Goal: Task Accomplishment & Management: Complete application form

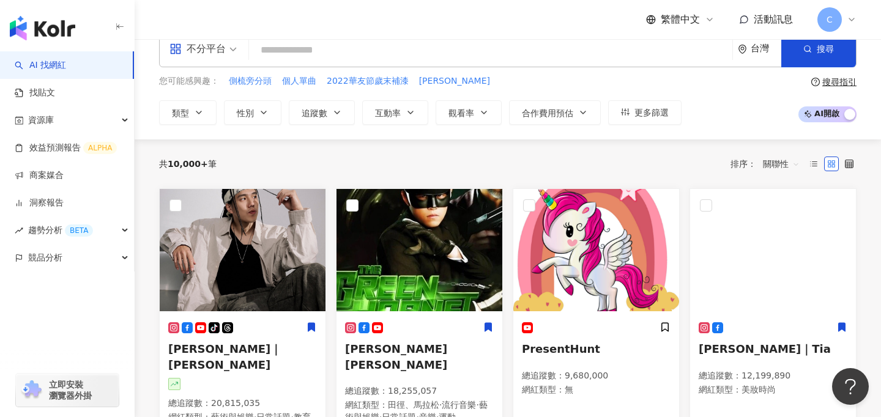
scroll to position [44, 0]
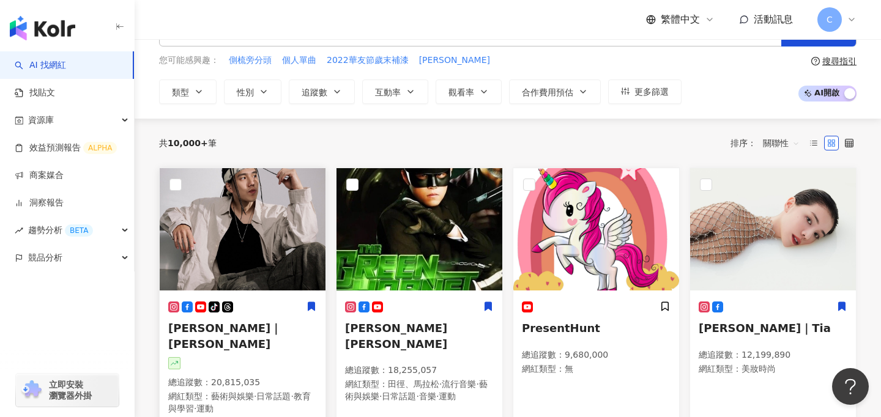
click at [276, 207] on img at bounding box center [243, 229] width 166 height 122
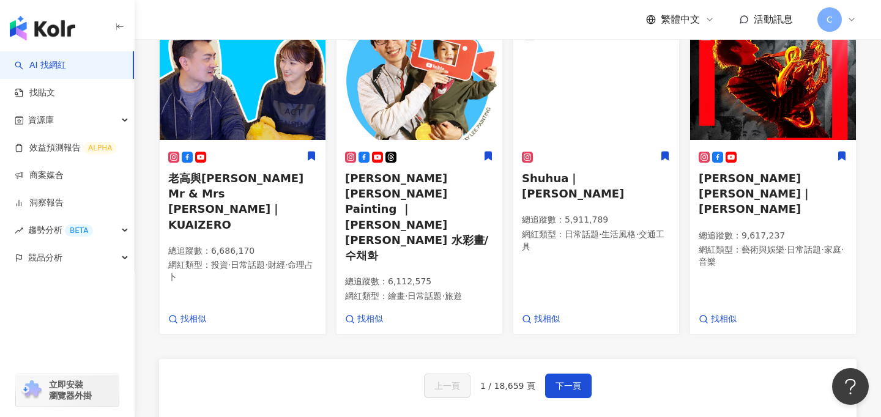
scroll to position [716, 0]
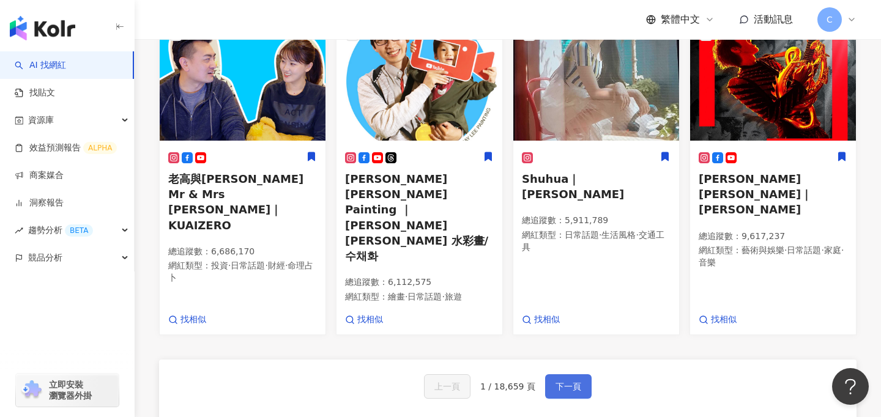
click at [565, 382] on span "下一頁" at bounding box center [568, 387] width 26 height 10
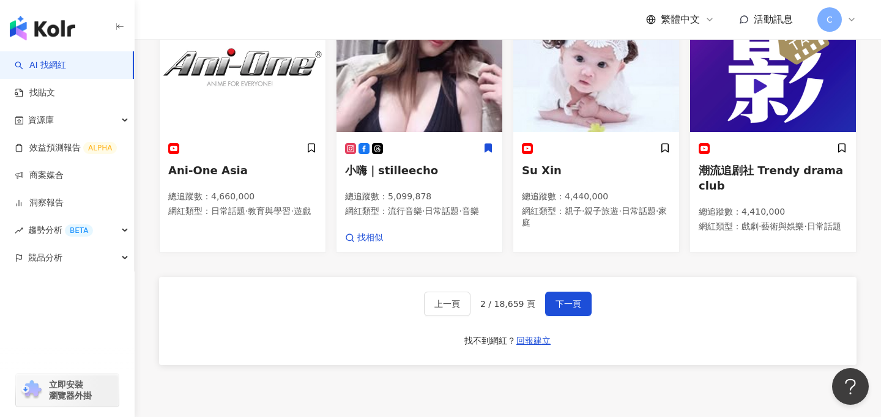
scroll to position [750, 0]
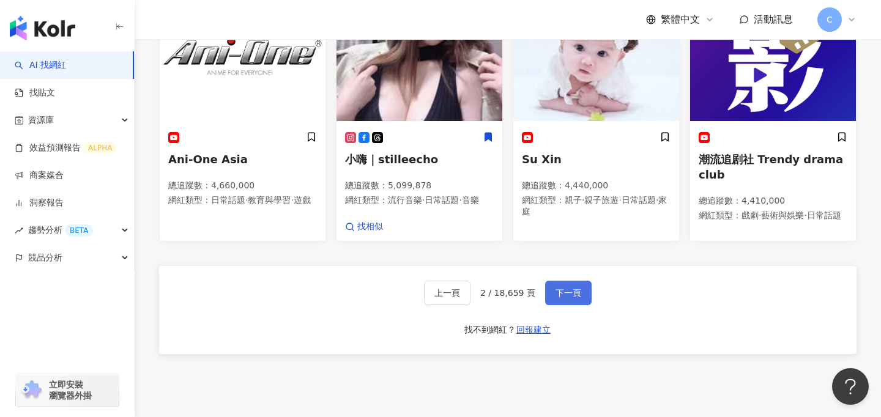
click at [566, 292] on span "下一頁" at bounding box center [568, 293] width 26 height 10
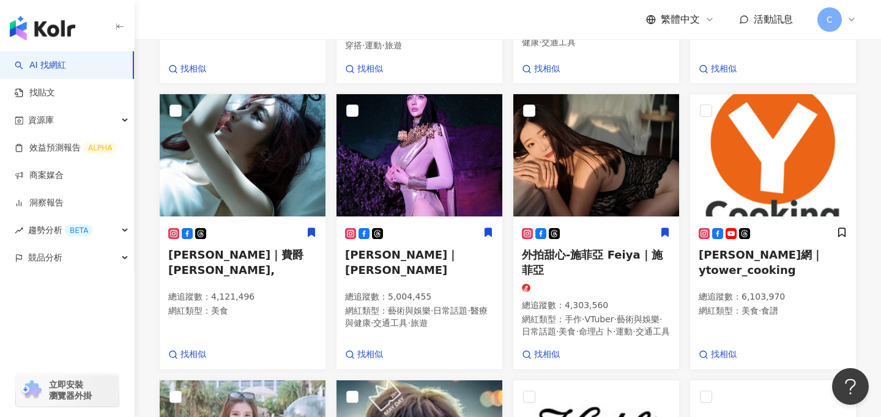
scroll to position [0, 0]
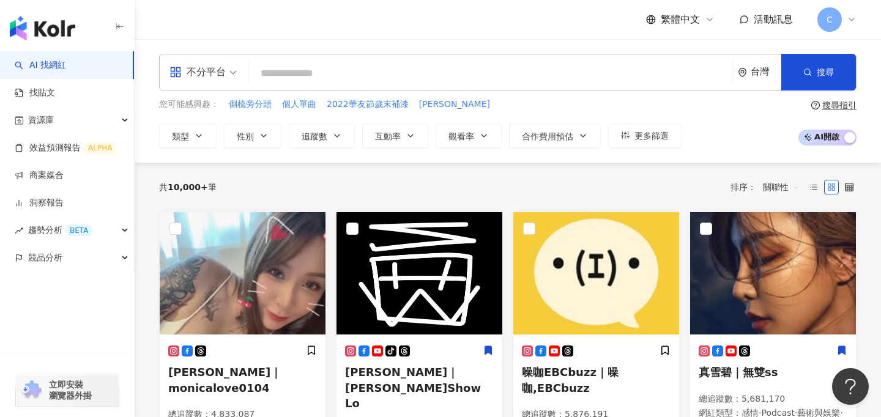
click at [385, 70] on input "search" at bounding box center [490, 73] width 473 height 23
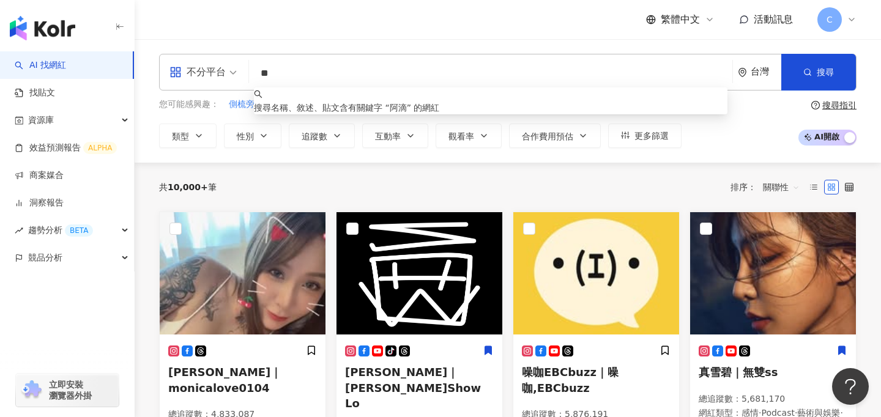
type input "*"
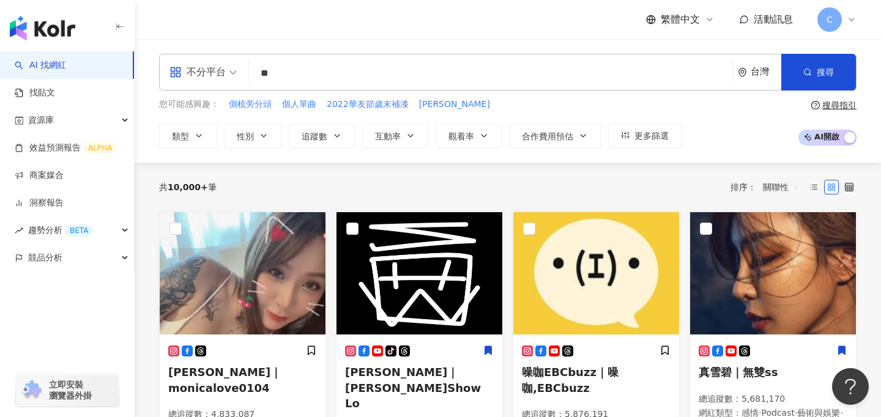
type input "**"
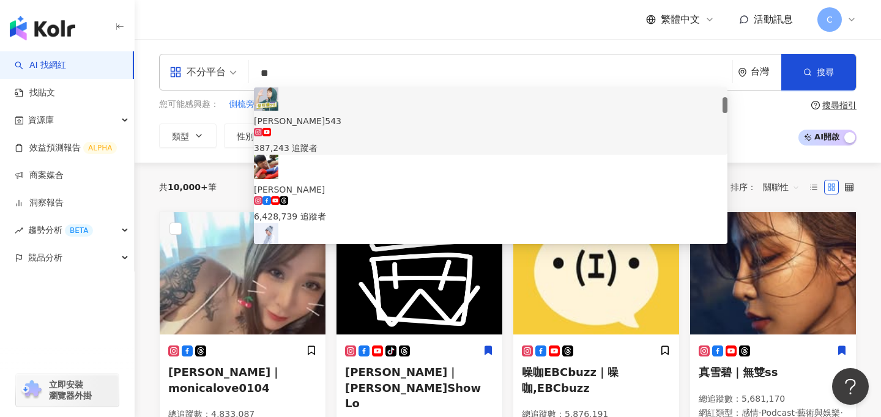
scroll to position [98, 0]
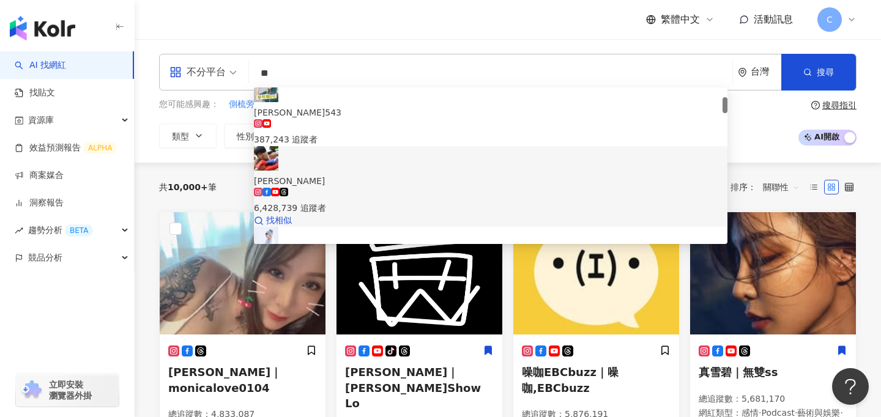
click at [382, 201] on div "6,428,739 追蹤者" at bounding box center [490, 207] width 473 height 13
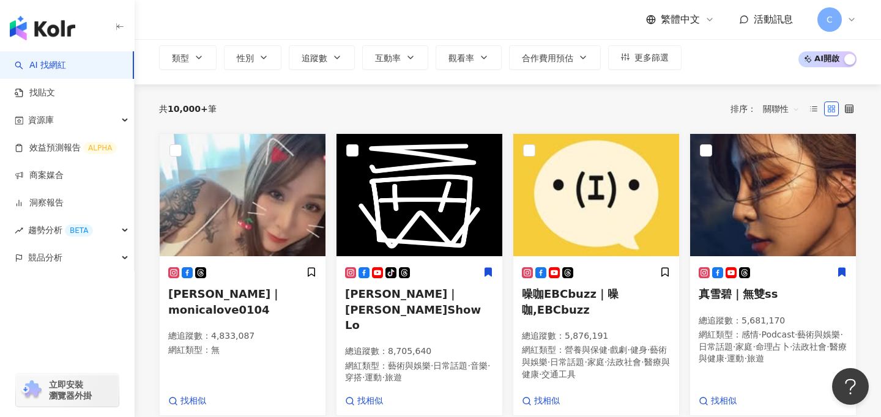
scroll to position [0, 0]
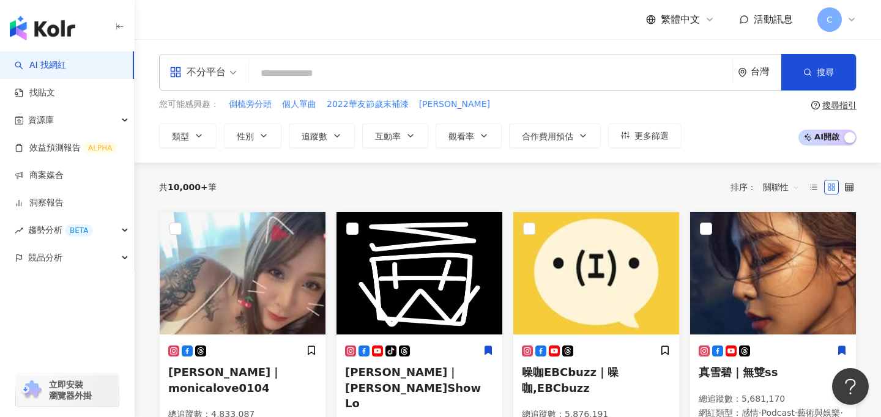
click at [330, 72] on input "search" at bounding box center [490, 73] width 473 height 23
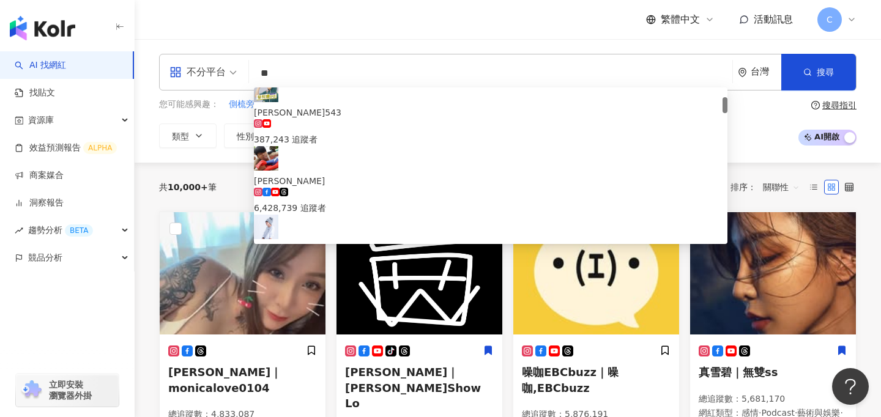
type input "*"
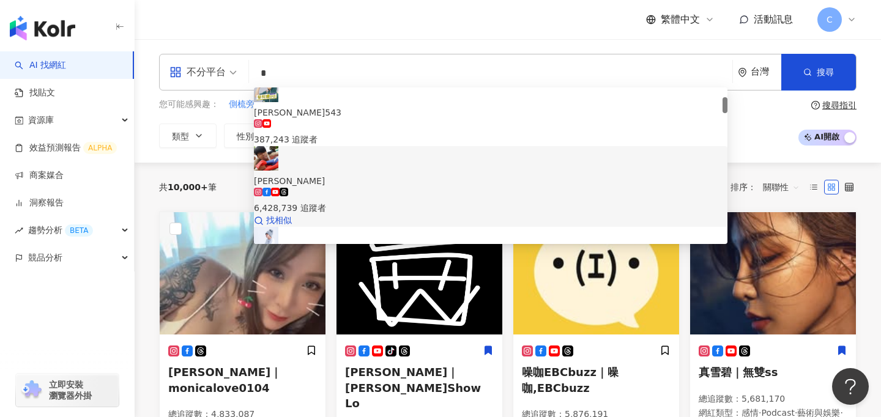
click at [364, 174] on span "[PERSON_NAME]" at bounding box center [490, 180] width 473 height 13
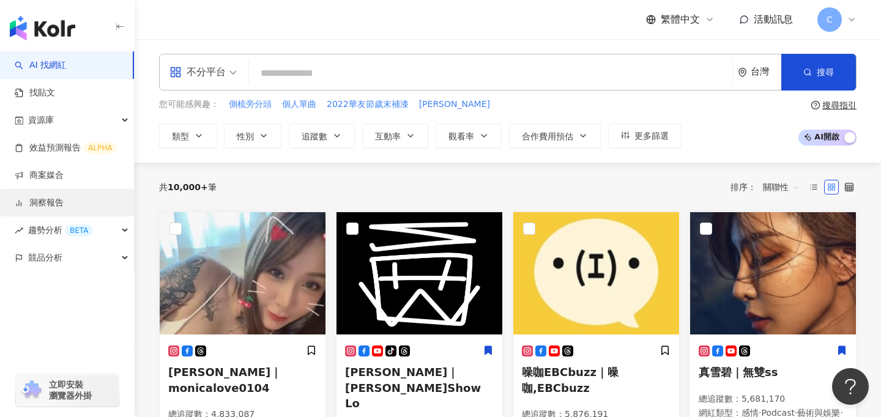
click at [59, 204] on link "洞察報告" at bounding box center [39, 203] width 49 height 12
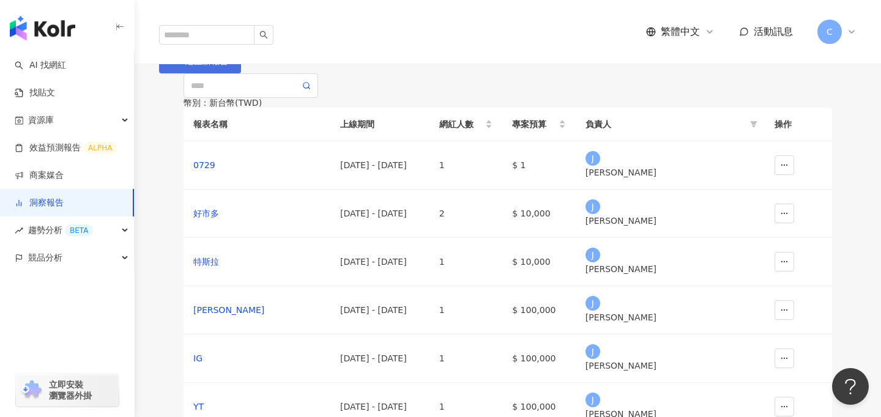
click at [228, 66] on span "建立新報告" at bounding box center [206, 61] width 43 height 10
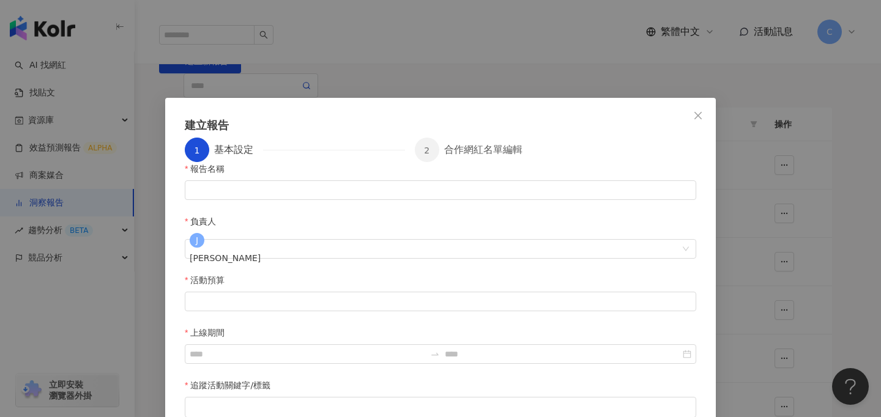
scroll to position [3, 0]
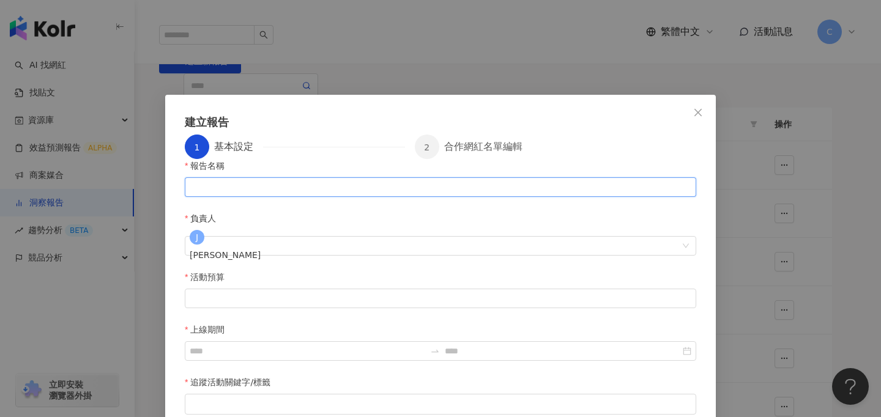
click at [270, 197] on input "報告名稱" at bounding box center [440, 187] width 511 height 20
type input "*"
type input "****"
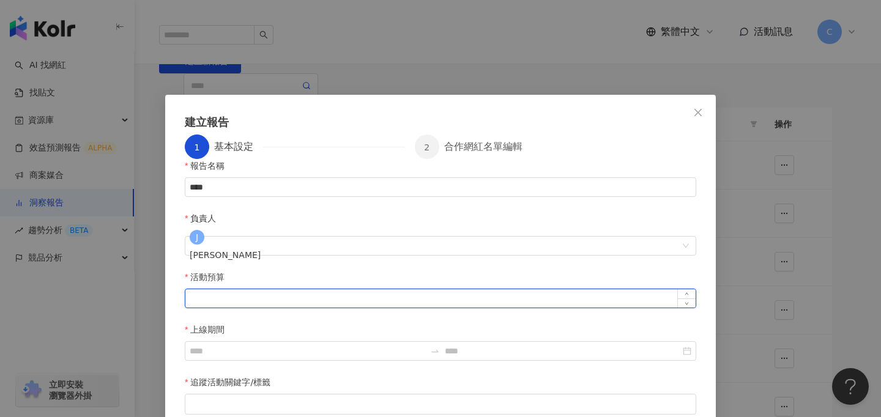
click at [246, 289] on input "活動預算" at bounding box center [440, 298] width 510 height 18
type input "******"
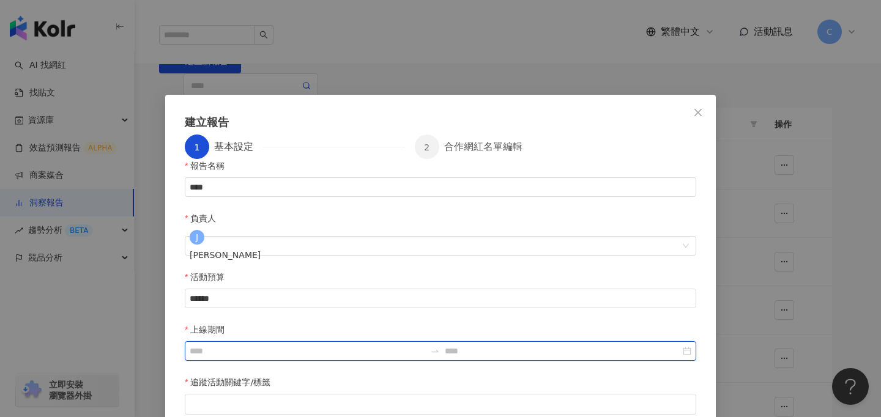
click at [425, 344] on input "上線期間" at bounding box center [307, 350] width 235 height 13
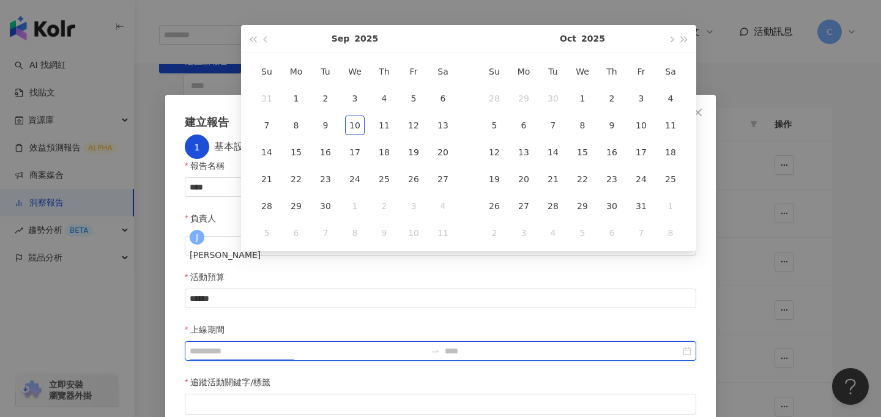
type input "**********"
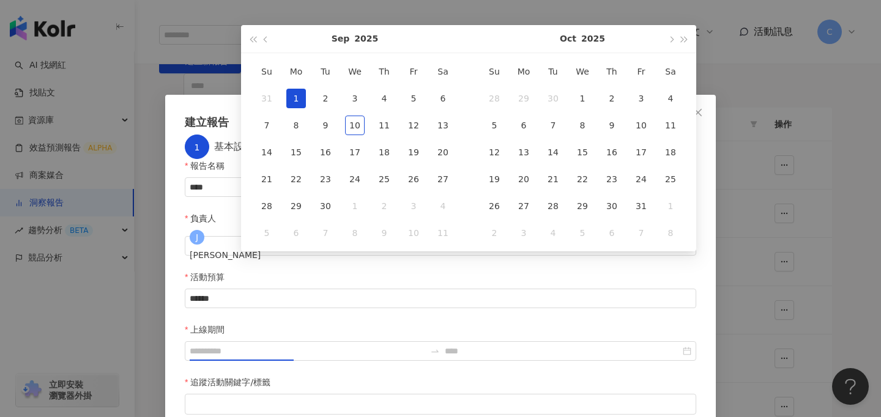
click at [303, 95] on div "1" at bounding box center [296, 99] width 20 height 20
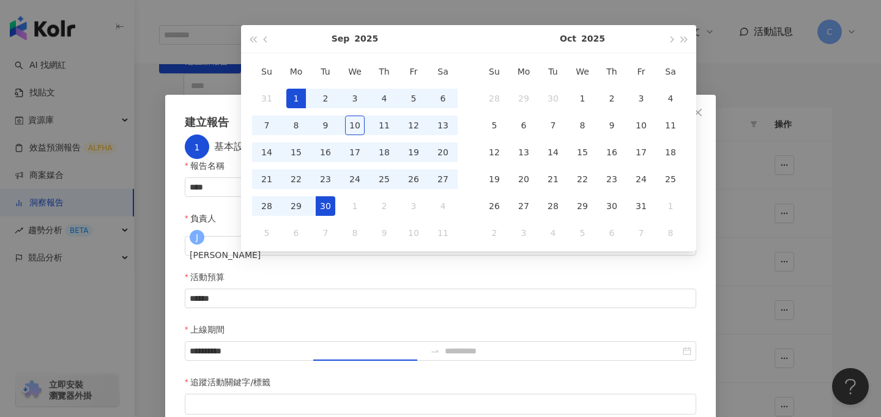
click at [325, 200] on div "30" at bounding box center [326, 206] width 20 height 20
type input "**********"
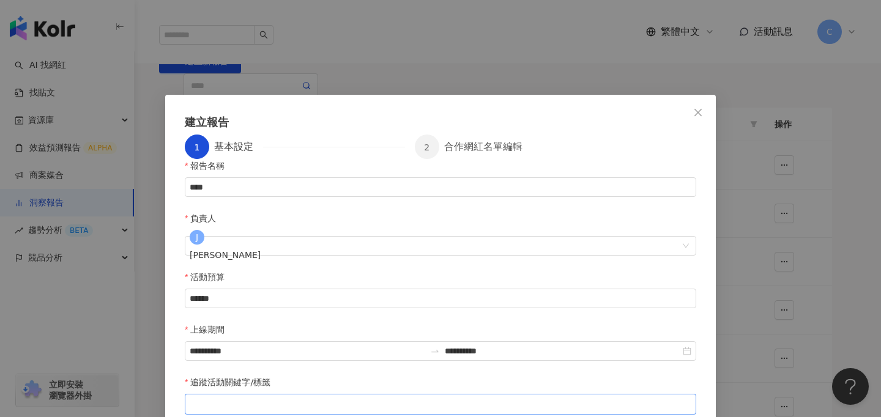
click at [275, 394] on div at bounding box center [440, 404] width 511 height 21
type input "*"
click at [449, 376] on div "**********" at bounding box center [440, 289] width 550 height 388
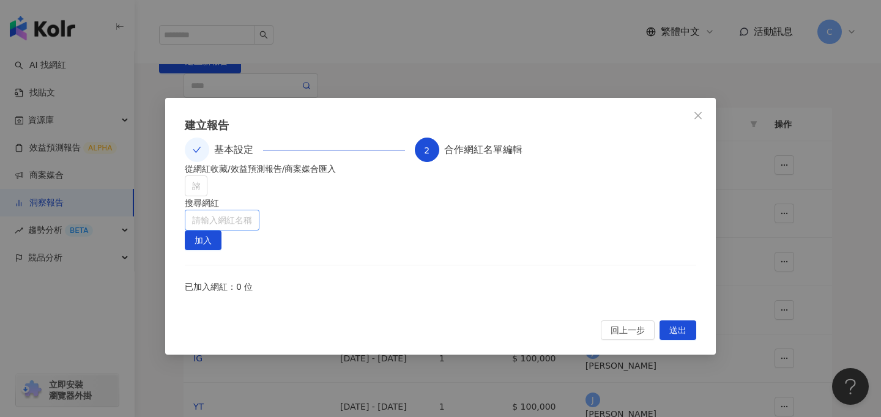
click at [252, 227] on input "search" at bounding box center [222, 220] width 60 height 20
type input "**"
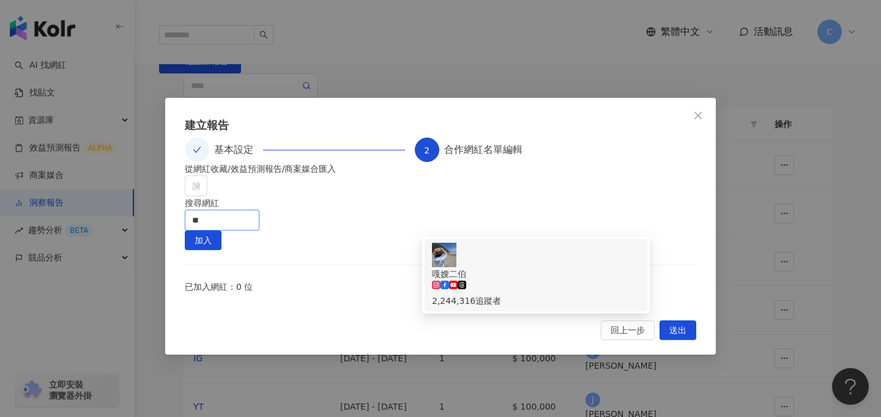
click at [538, 267] on span "嘎嫂二伯" at bounding box center [536, 273] width 208 height 13
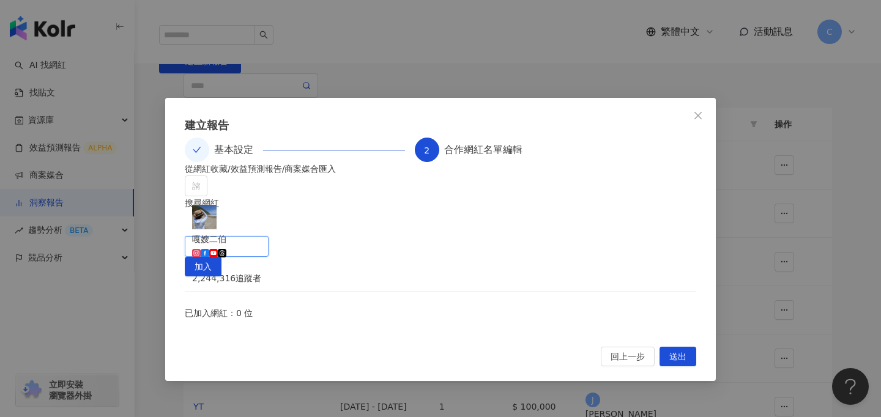
scroll to position [52, 0]
click at [688, 366] on button "送出" at bounding box center [677, 357] width 37 height 20
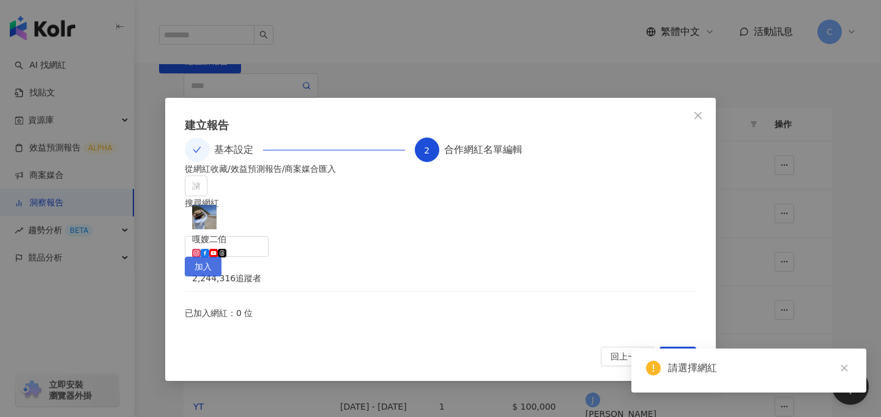
click at [212, 257] on span "加入" at bounding box center [202, 267] width 17 height 20
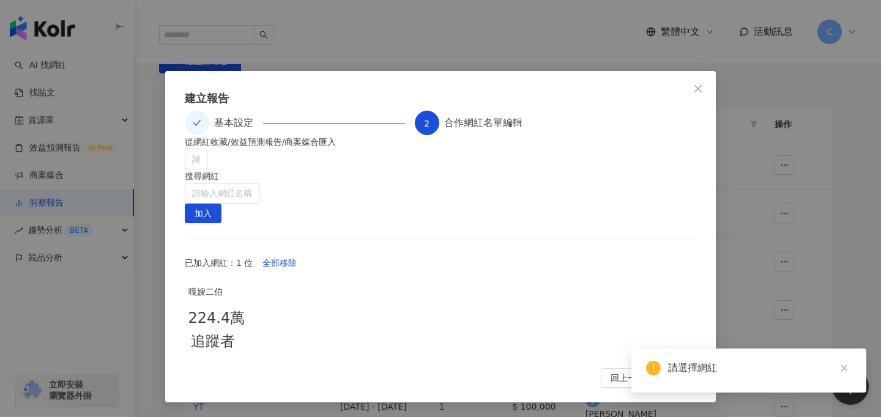
scroll to position [58, 0]
click at [846, 368] on icon "close" at bounding box center [844, 368] width 9 height 9
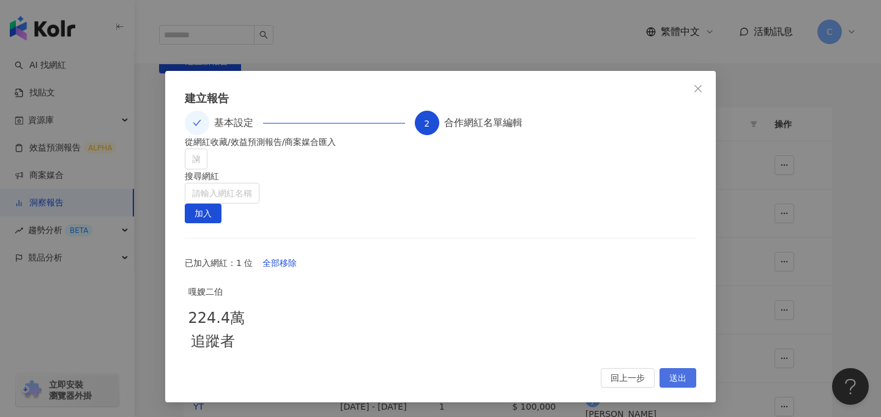
click at [678, 384] on span "送出" at bounding box center [677, 379] width 17 height 20
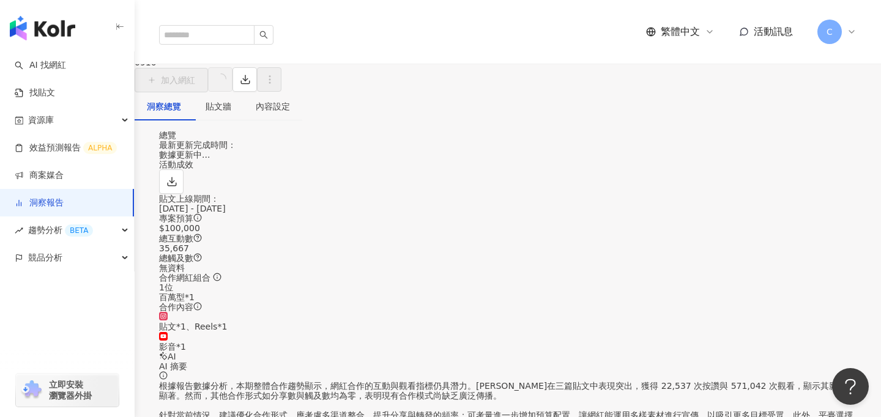
click at [64, 202] on link "洞察報告" at bounding box center [39, 203] width 49 height 12
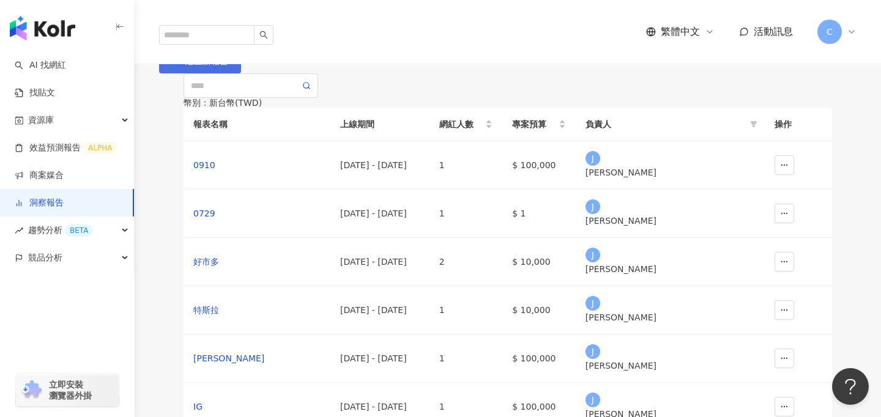
click at [228, 66] on span "建立新報告" at bounding box center [206, 61] width 43 height 10
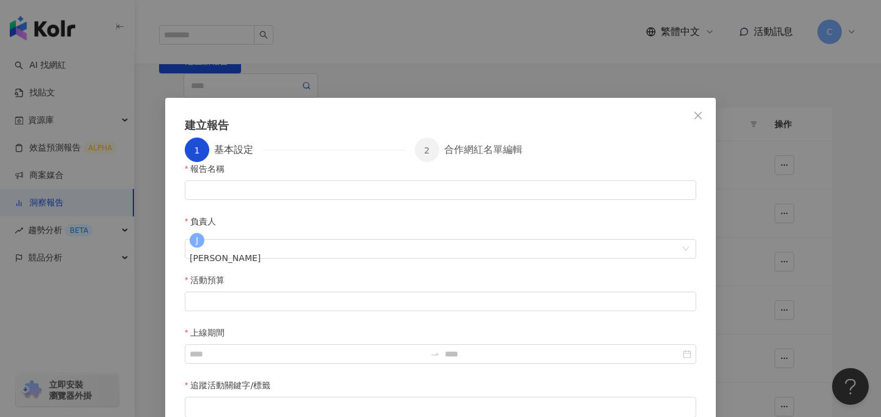
scroll to position [3, 0]
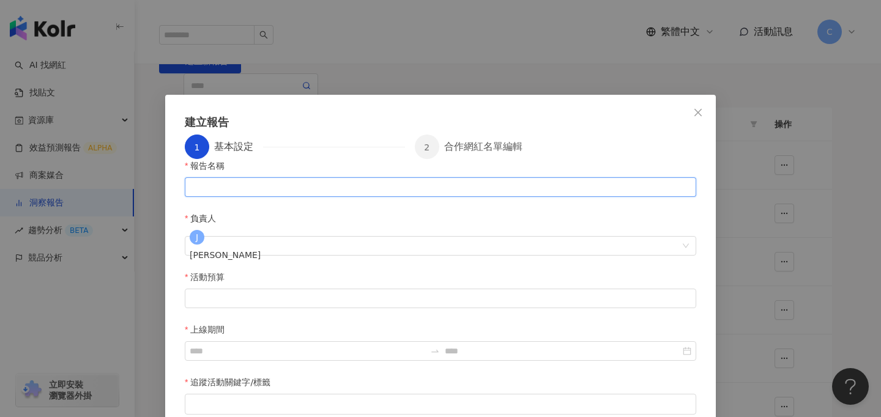
click at [261, 197] on input "報告名稱" at bounding box center [440, 187] width 511 height 20
type input "*"
type input "***"
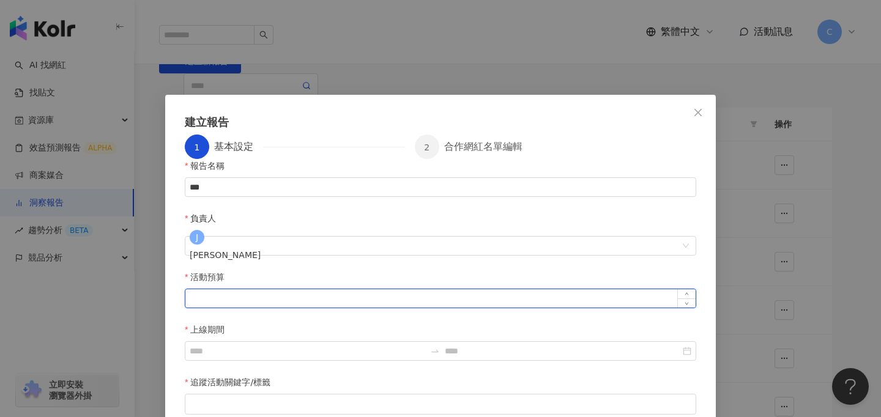
click at [189, 289] on input "活動預算" at bounding box center [440, 298] width 510 height 18
click at [256, 400] on div at bounding box center [440, 404] width 506 height 9
type input "*******"
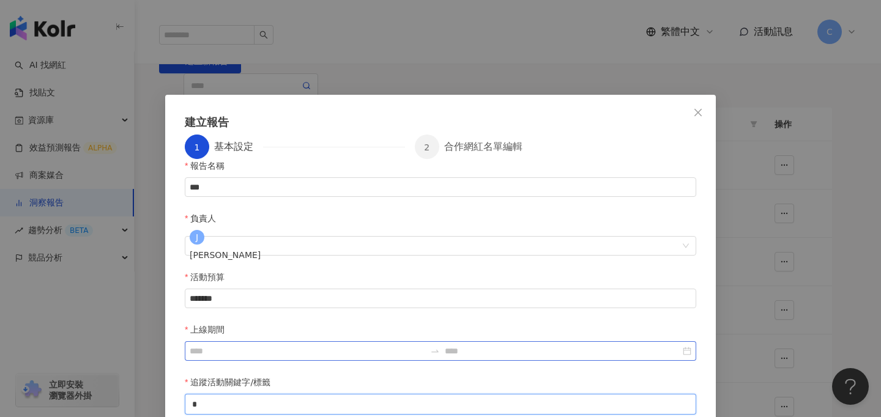
type input "*"
click at [425, 344] on input "上線期間" at bounding box center [307, 350] width 235 height 13
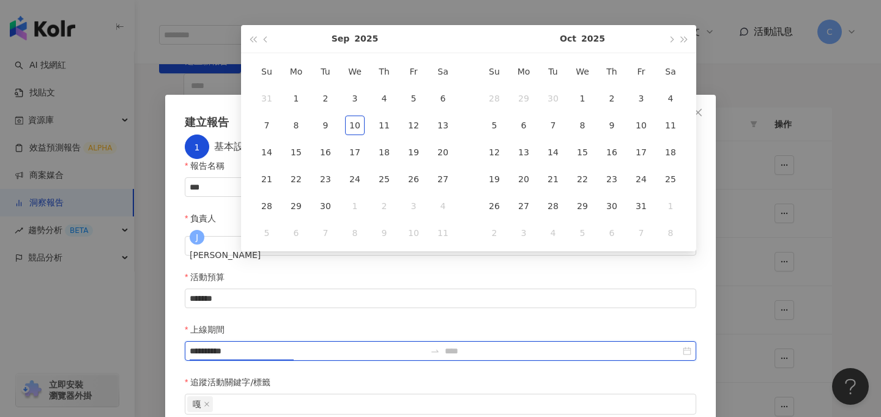
type input "**********"
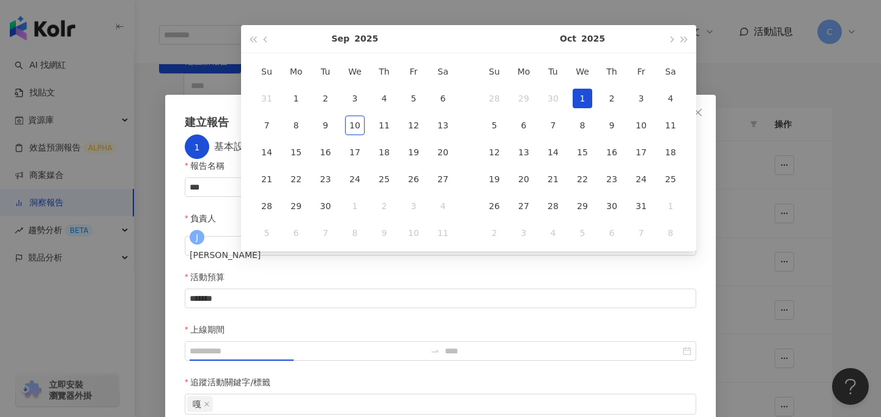
click at [594, 99] on td "1" at bounding box center [582, 98] width 29 height 27
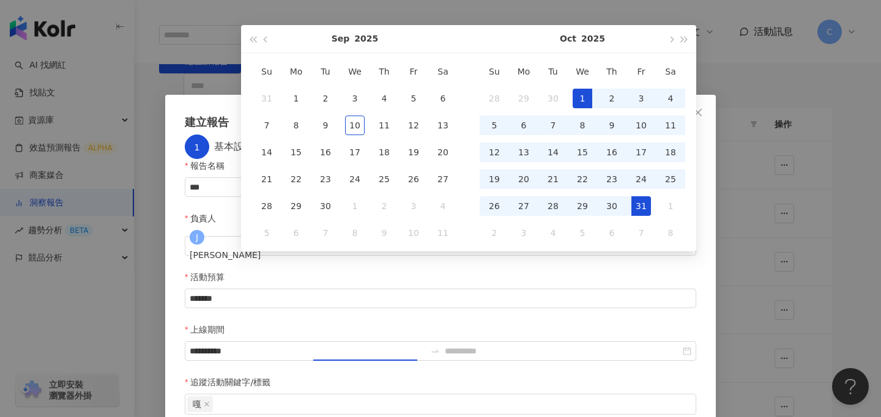
click at [637, 203] on div "31" at bounding box center [641, 206] width 20 height 20
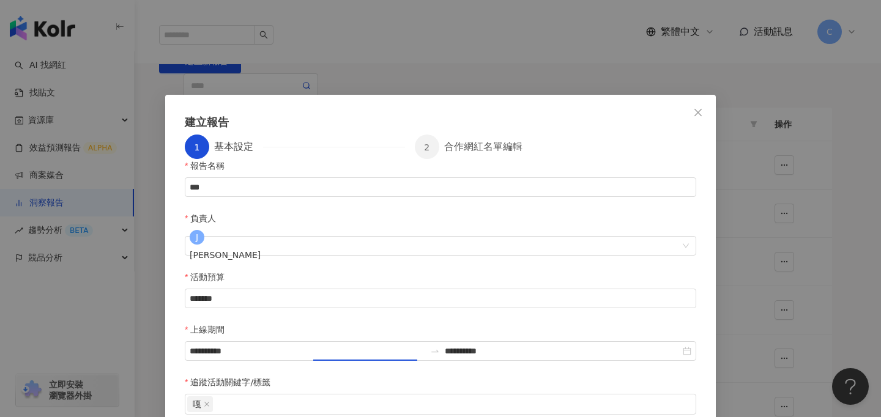
type input "**********"
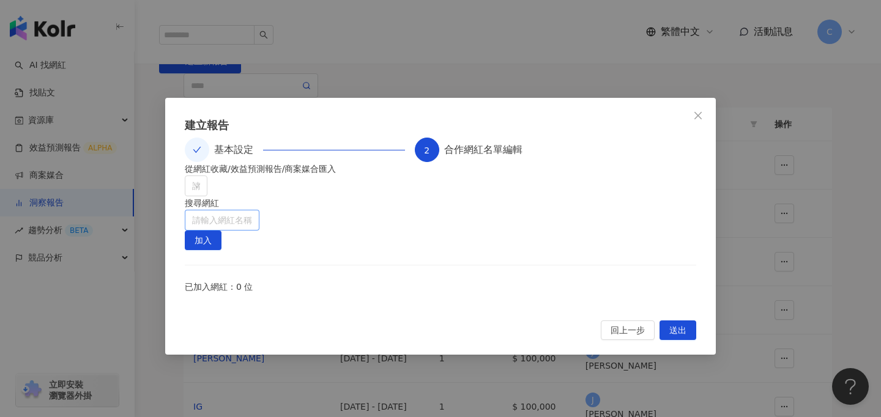
click at [252, 228] on input "search" at bounding box center [222, 220] width 60 height 20
type input "**"
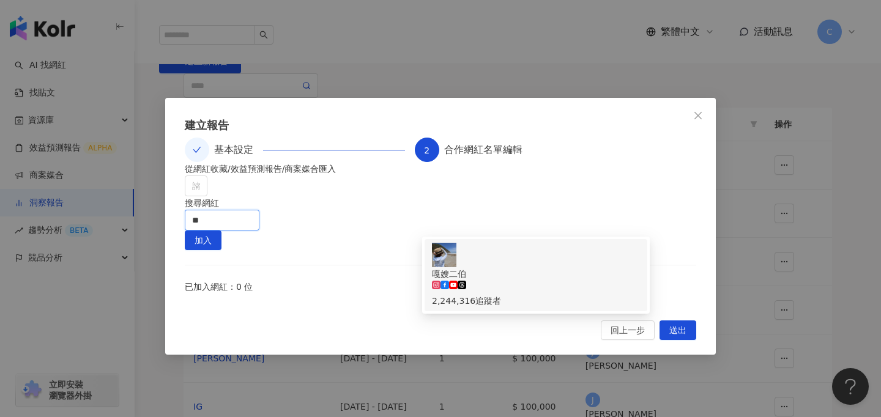
click at [500, 267] on div "嘎嫂二伯" at bounding box center [536, 273] width 208 height 13
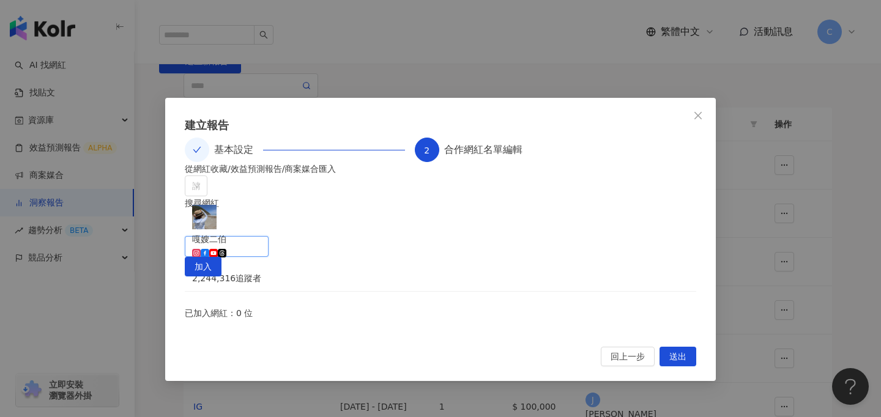
scroll to position [52, 0]
click at [212, 257] on span "加入" at bounding box center [202, 267] width 17 height 20
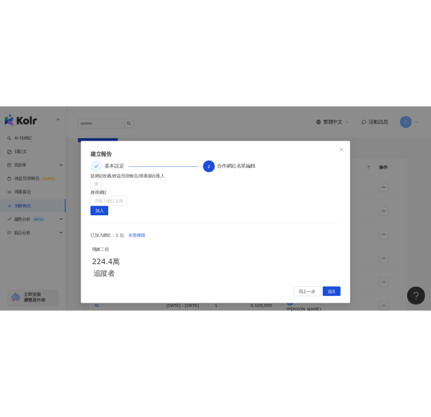
scroll to position [58, 0]
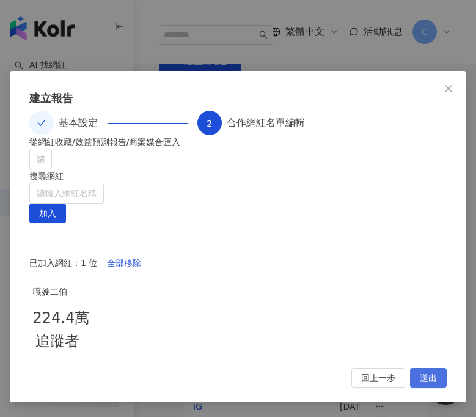
click at [431, 374] on span "送出" at bounding box center [428, 379] width 17 height 20
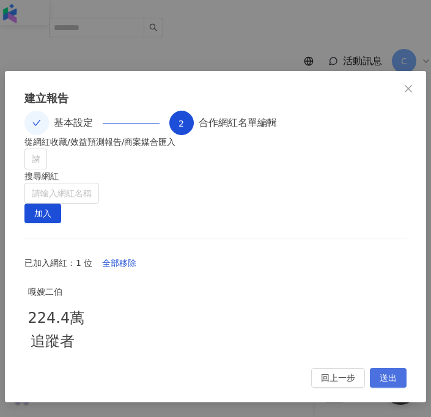
click at [391, 388] on span "送出" at bounding box center [388, 379] width 17 height 20
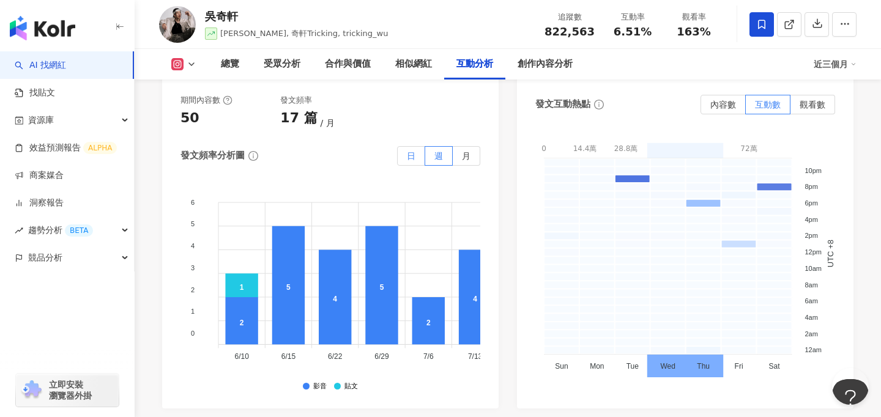
click at [417, 146] on label "日" at bounding box center [411, 156] width 28 height 20
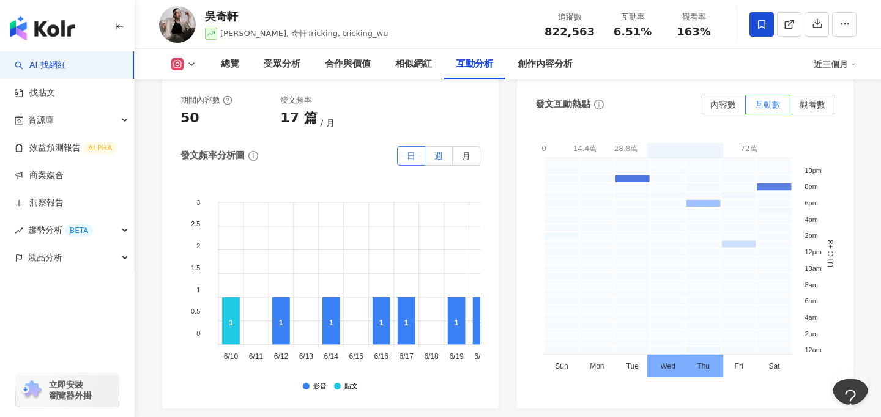
click at [443, 146] on label "週" at bounding box center [439, 156] width 28 height 20
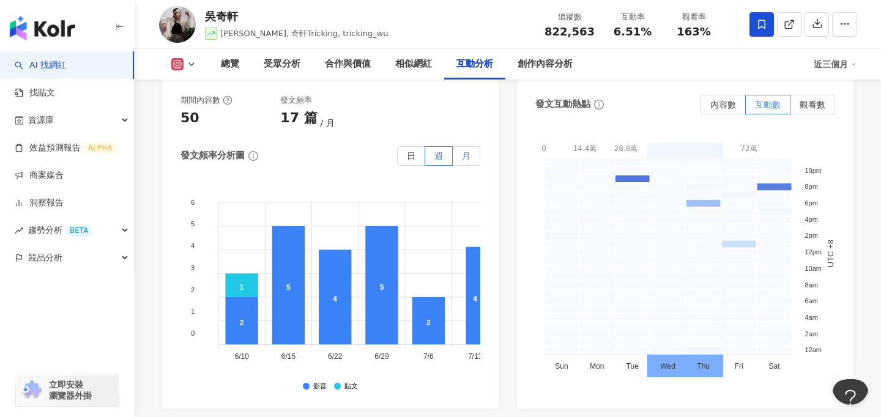
click at [472, 146] on label "月" at bounding box center [467, 156] width 28 height 20
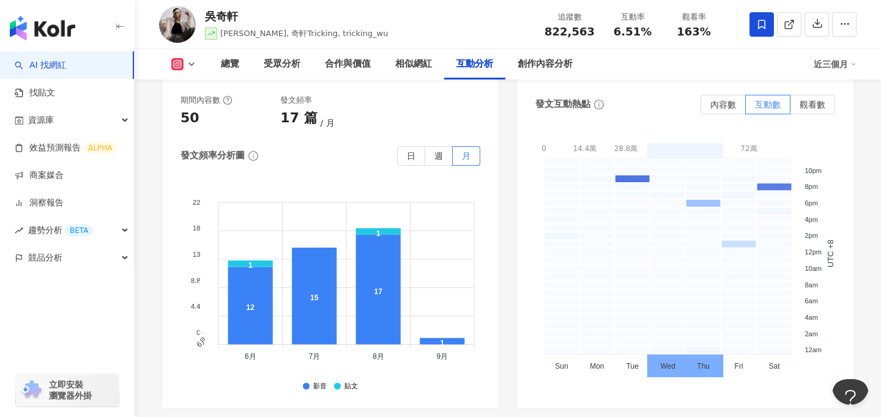
click at [51, 32] on img "button" at bounding box center [42, 28] width 65 height 24
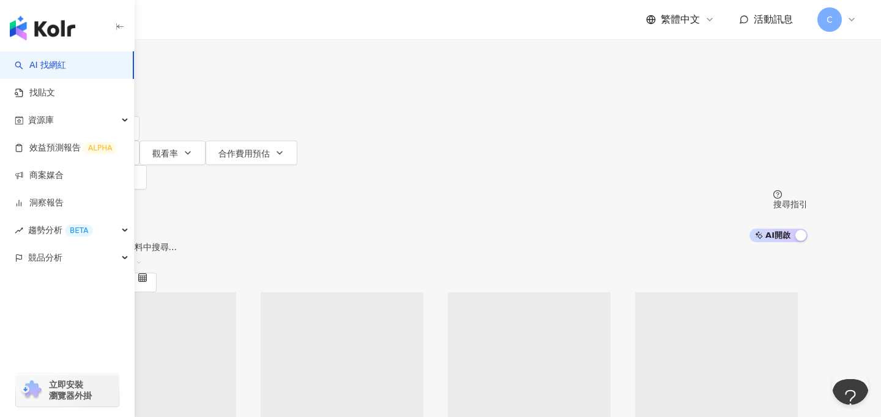
click at [251, 23] on input "search" at bounding box center [201, 11] width 99 height 23
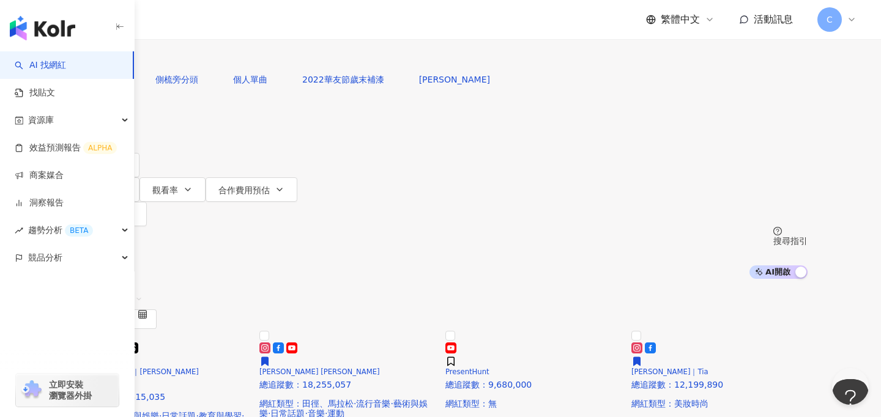
type input "******"
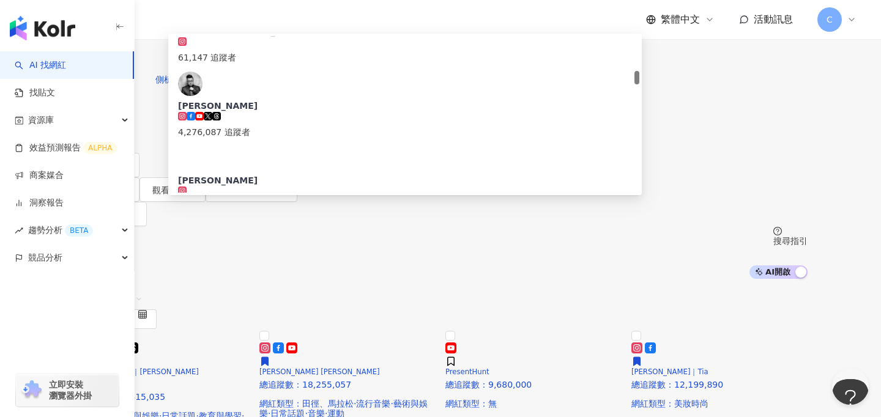
scroll to position [396, 0]
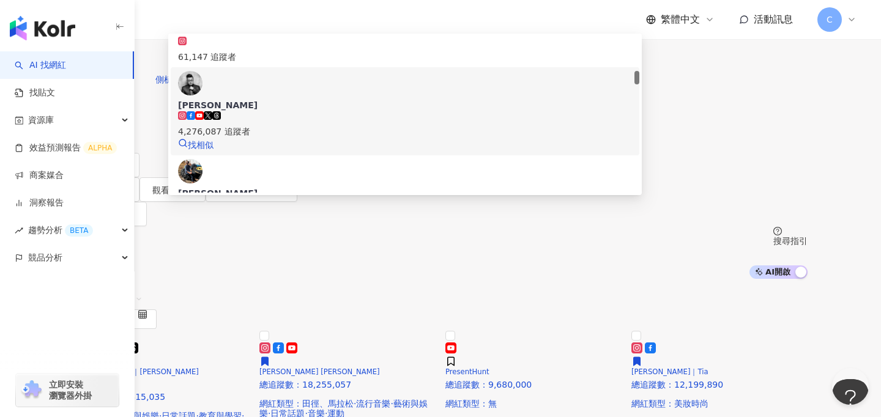
click at [358, 125] on div "4,276,087 追蹤者" at bounding box center [405, 131] width 454 height 13
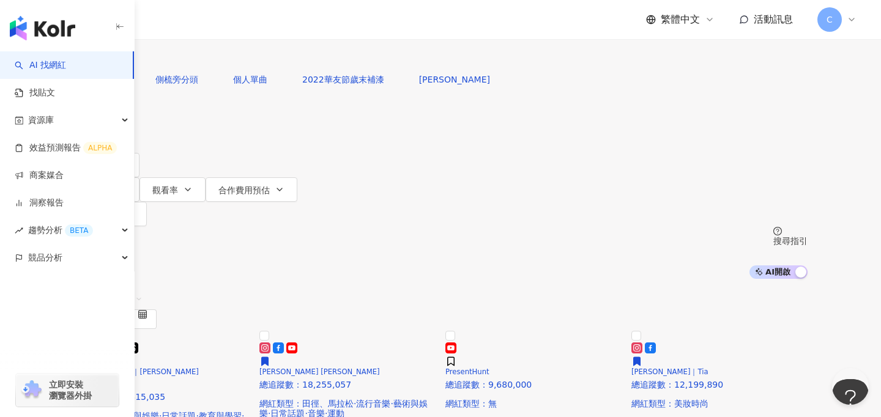
click at [251, 23] on input "search" at bounding box center [201, 11] width 99 height 23
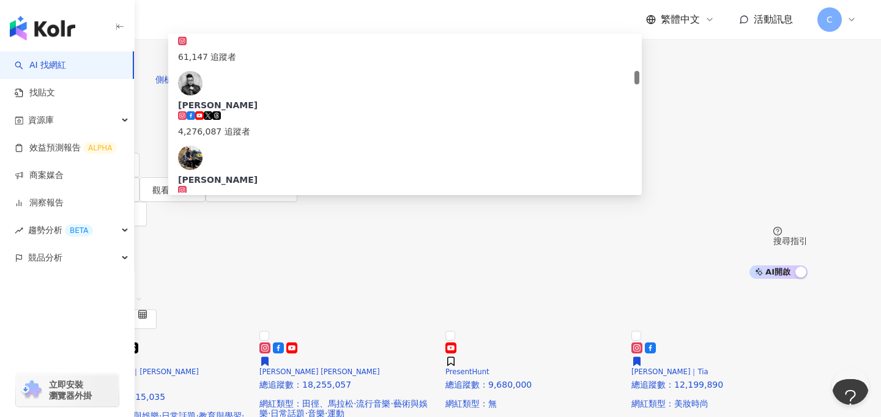
type input "*"
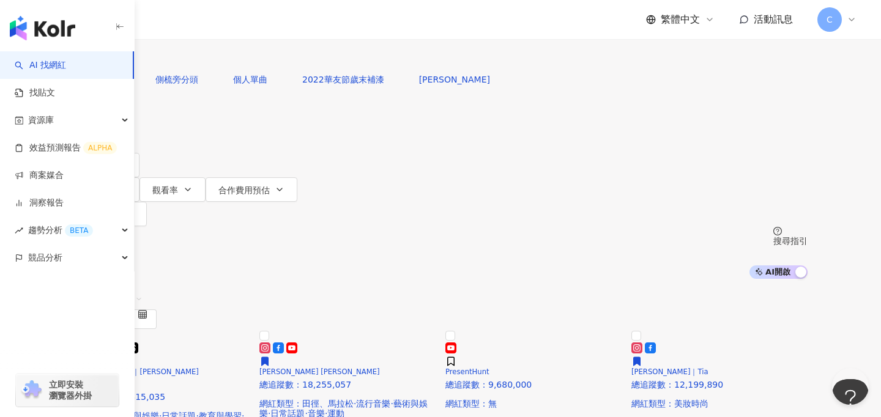
type input "****"
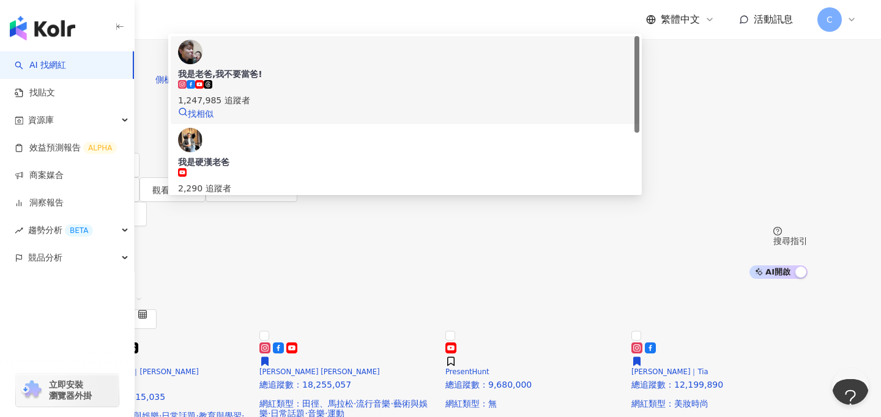
click at [380, 80] on div "我是老爸,我不要當爸!" at bounding box center [405, 74] width 454 height 12
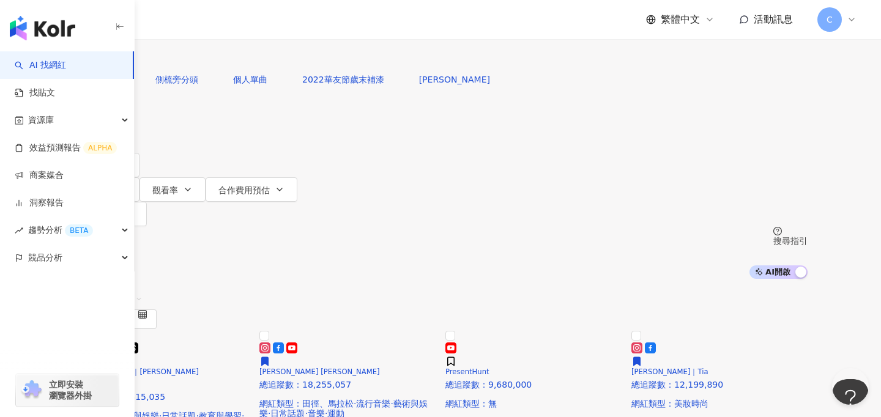
click at [251, 23] on input "search" at bounding box center [201, 11] width 99 height 23
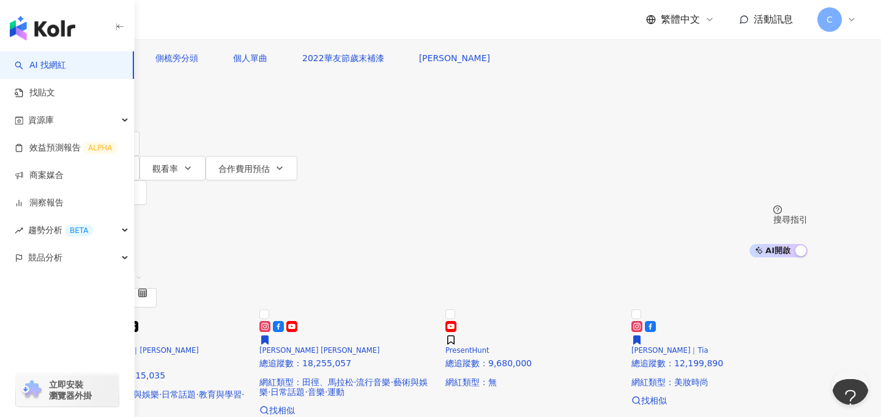
scroll to position [17, 0]
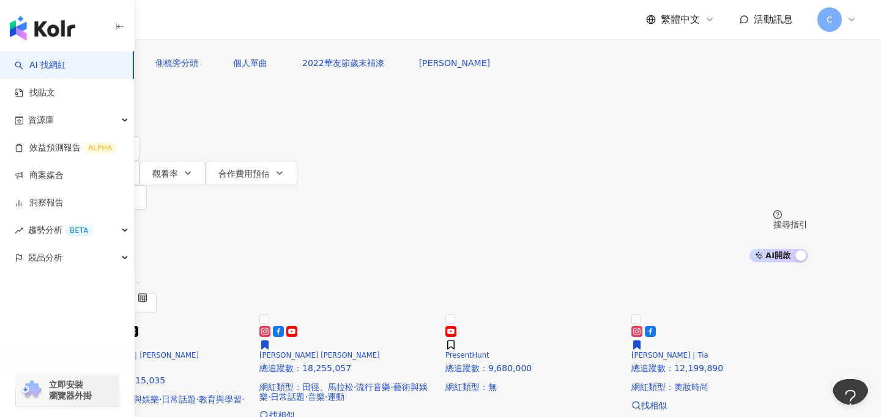
type input "**"
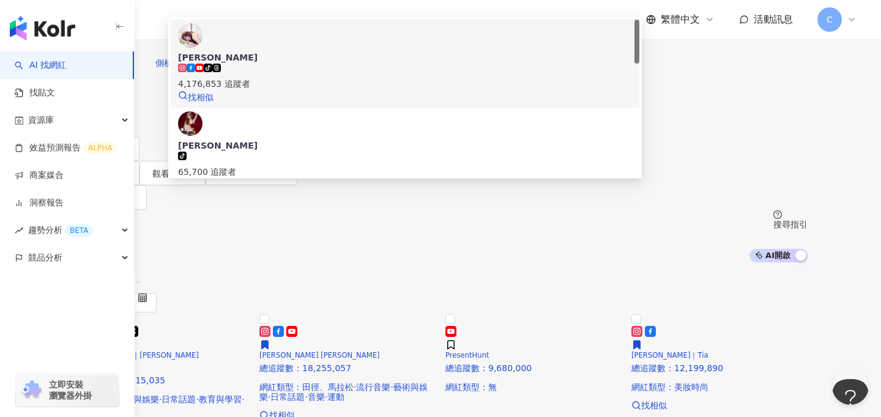
click at [366, 91] on div "4,176,853 追蹤者" at bounding box center [405, 83] width 454 height 13
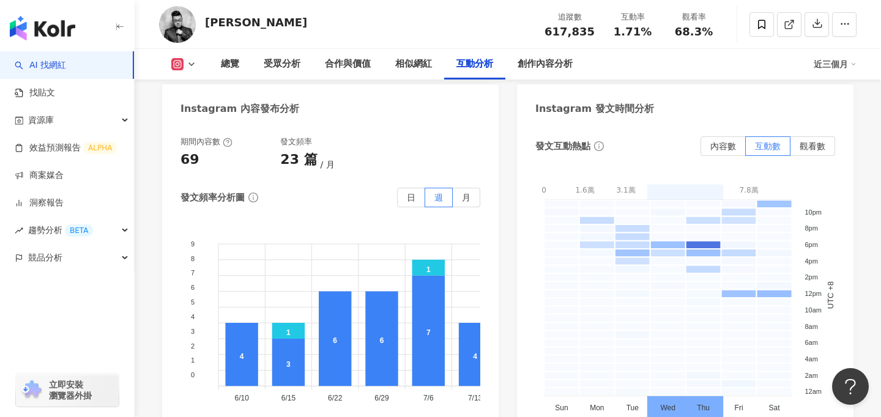
scroll to position [3184, 0]
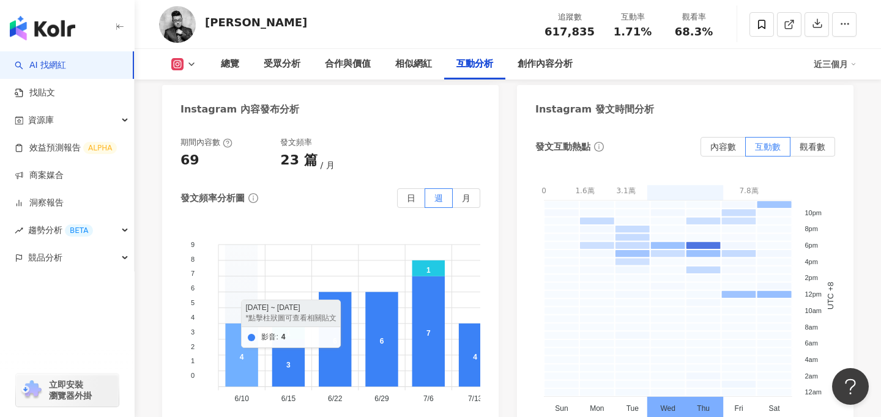
click at [238, 324] on icon at bounding box center [241, 355] width 32 height 63
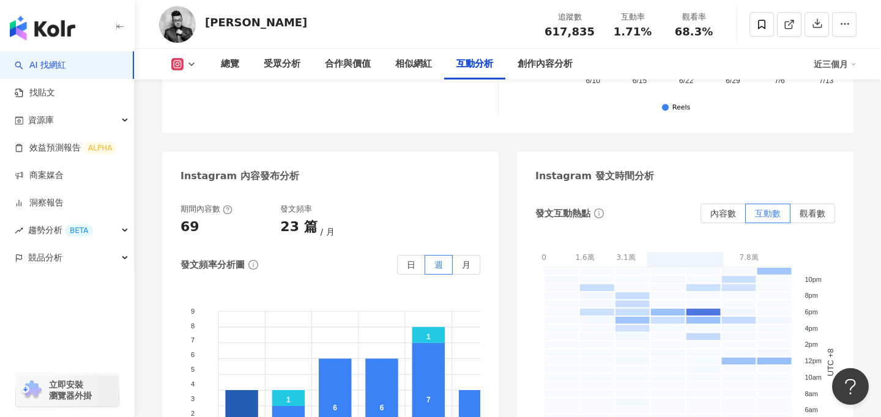
scroll to position [3164, 0]
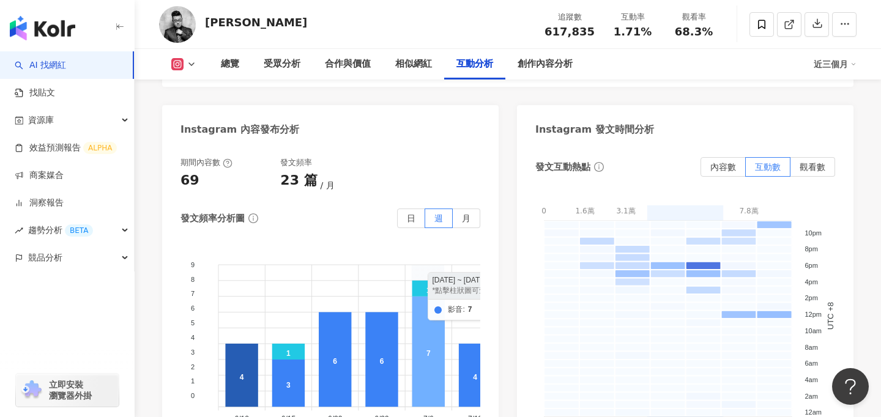
click at [430, 297] on icon at bounding box center [428, 352] width 32 height 111
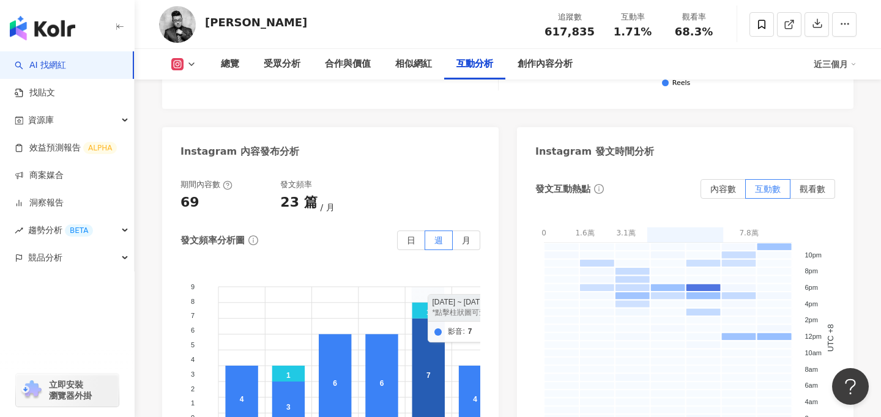
scroll to position [3145, 0]
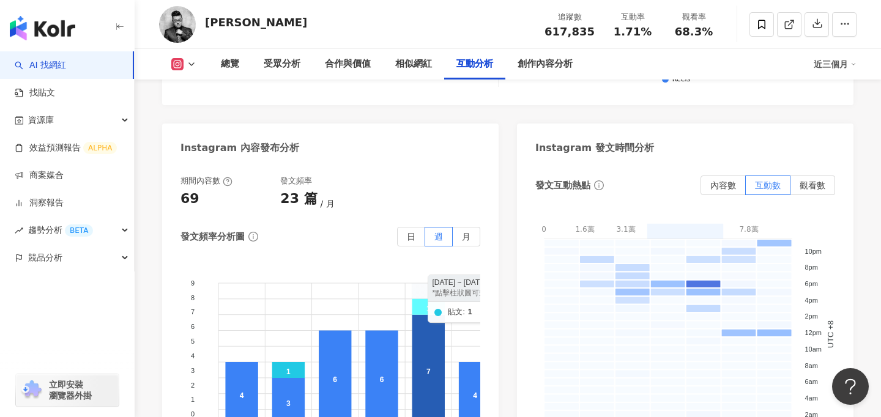
click at [424, 299] on icon at bounding box center [428, 307] width 32 height 16
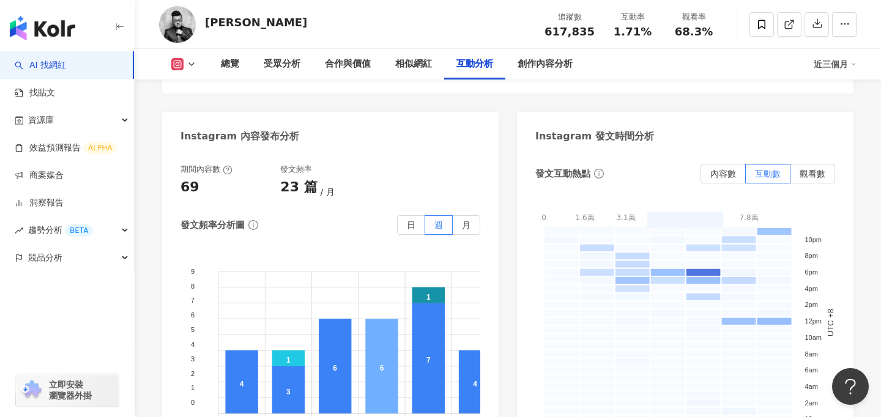
scroll to position [3151, 0]
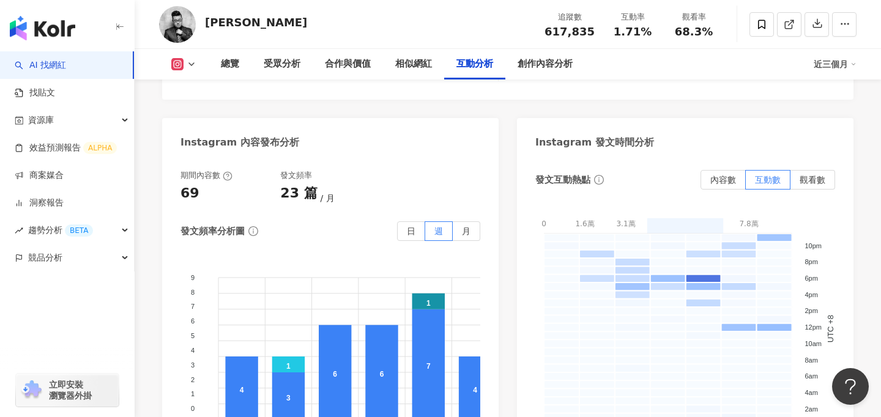
click at [179, 58] on icon at bounding box center [177, 64] width 12 height 12
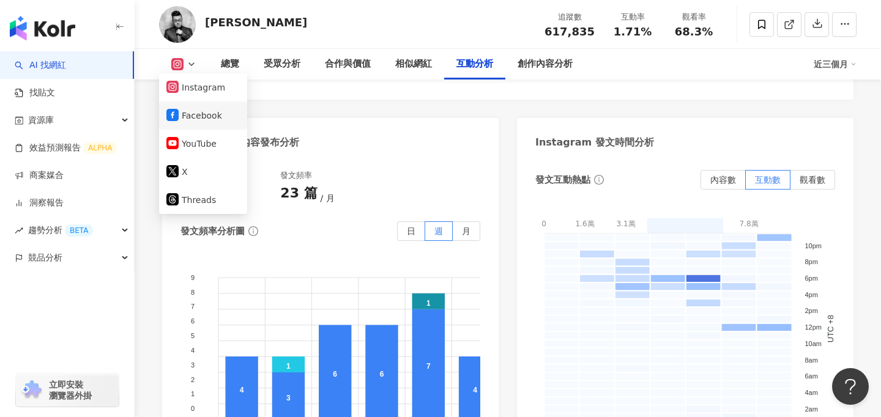
click at [202, 113] on button "Facebook" at bounding box center [202, 115] width 73 height 17
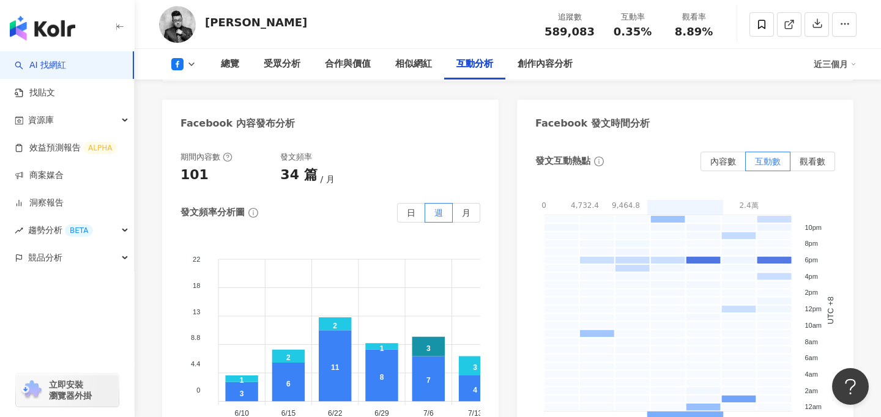
scroll to position [2660, 0]
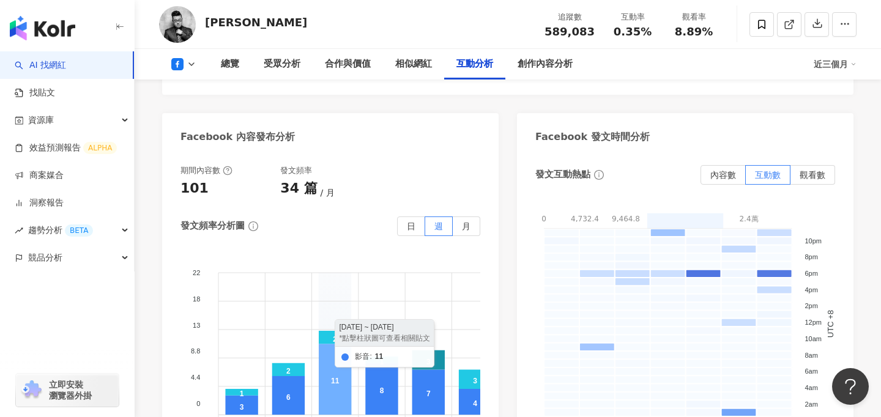
click at [331, 344] on icon at bounding box center [335, 379] width 32 height 71
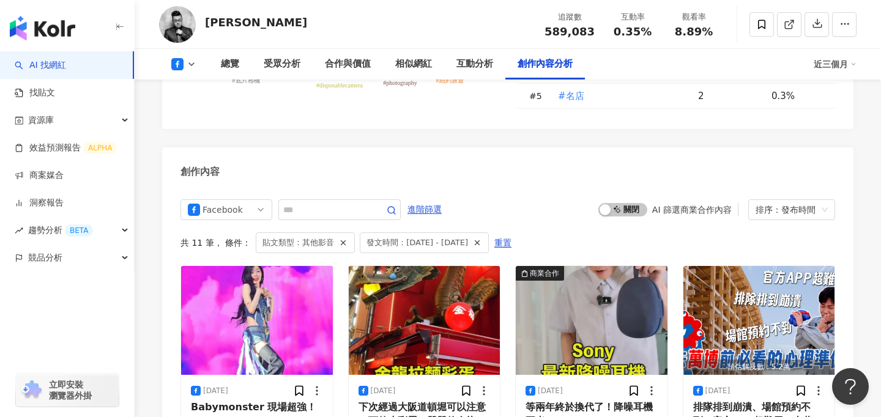
scroll to position [3489, 0]
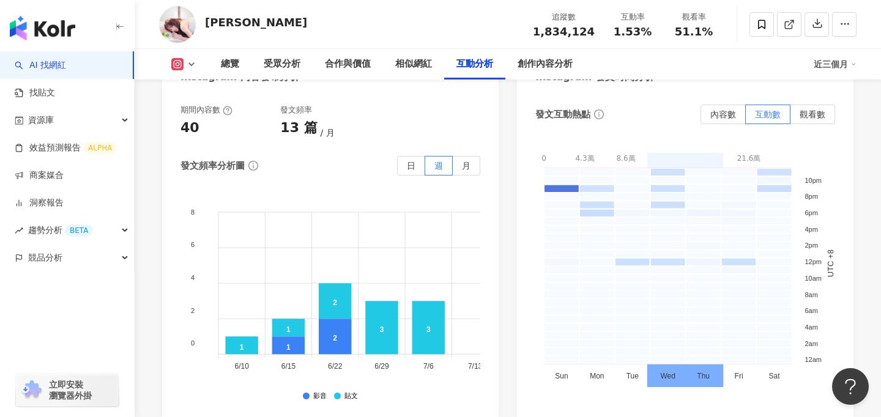
scroll to position [3270, 0]
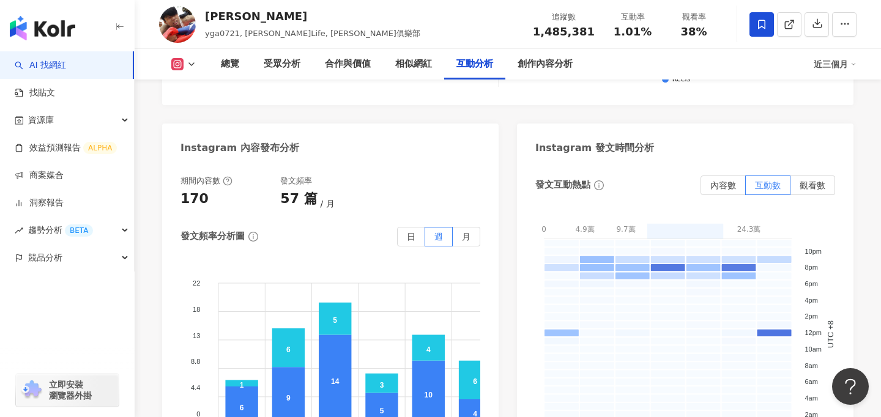
scroll to position [3127, 0]
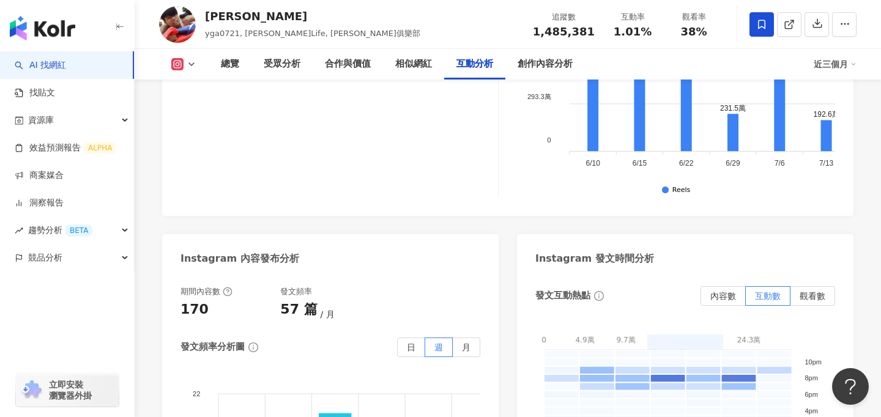
scroll to position [3091, 0]
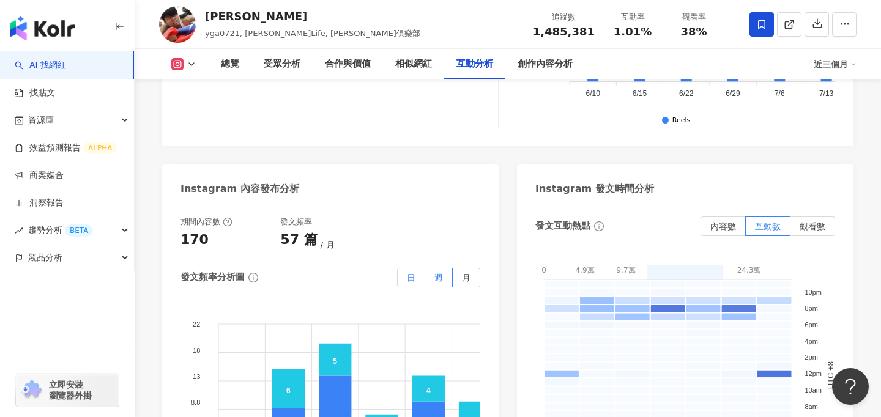
click at [408, 268] on label "日" at bounding box center [411, 278] width 28 height 20
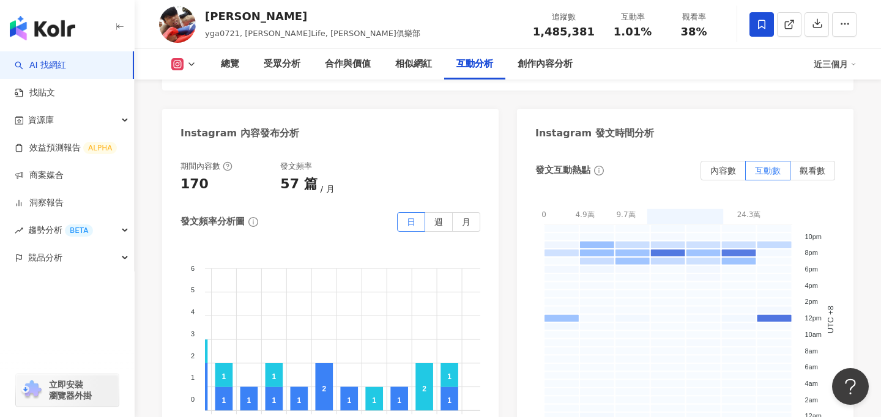
scroll to position [0, 2049]
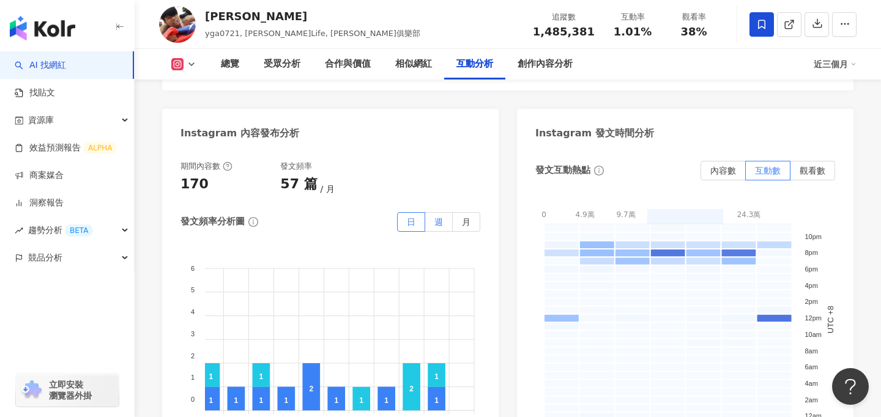
click at [443, 212] on label "週" at bounding box center [439, 222] width 28 height 20
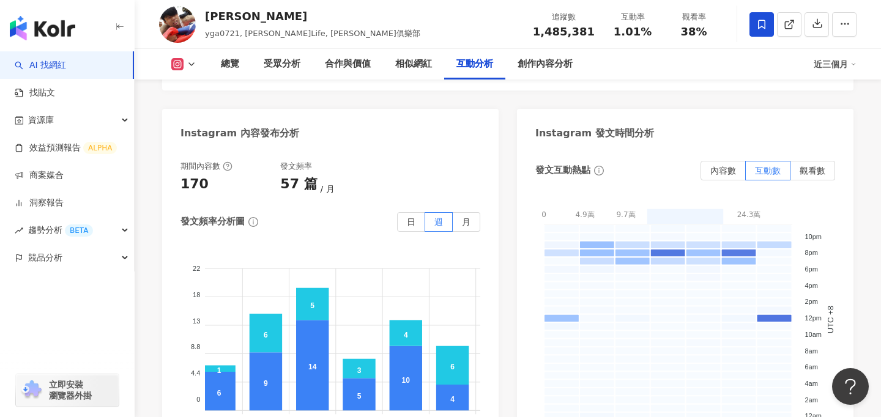
scroll to position [0, 25]
